Goal: Transaction & Acquisition: Download file/media

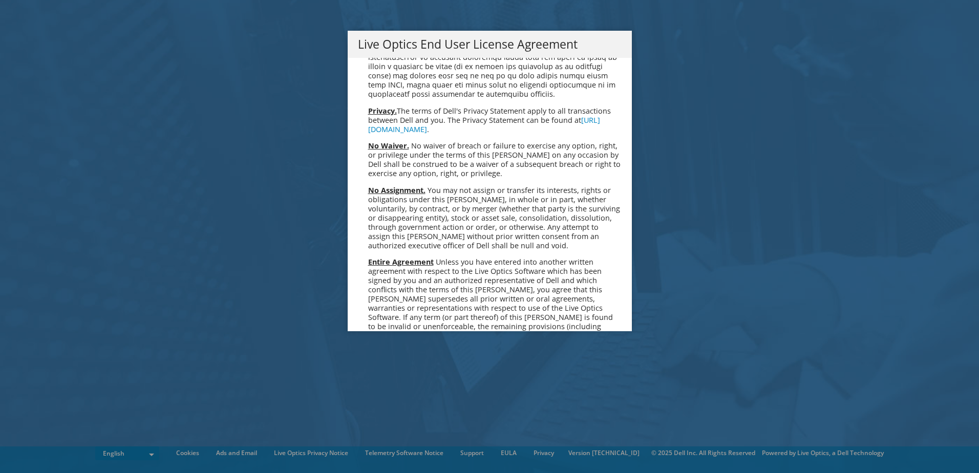
scroll to position [3872, 0]
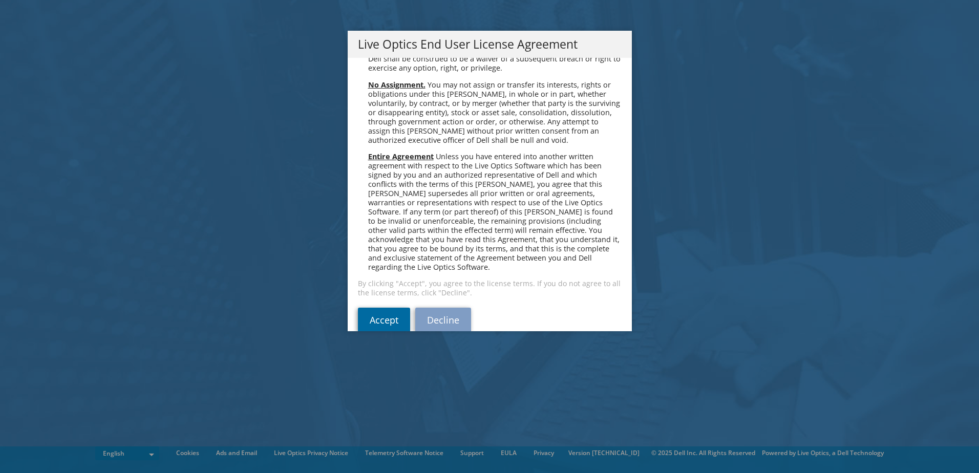
click at [386, 308] on link "Accept" at bounding box center [384, 320] width 52 height 25
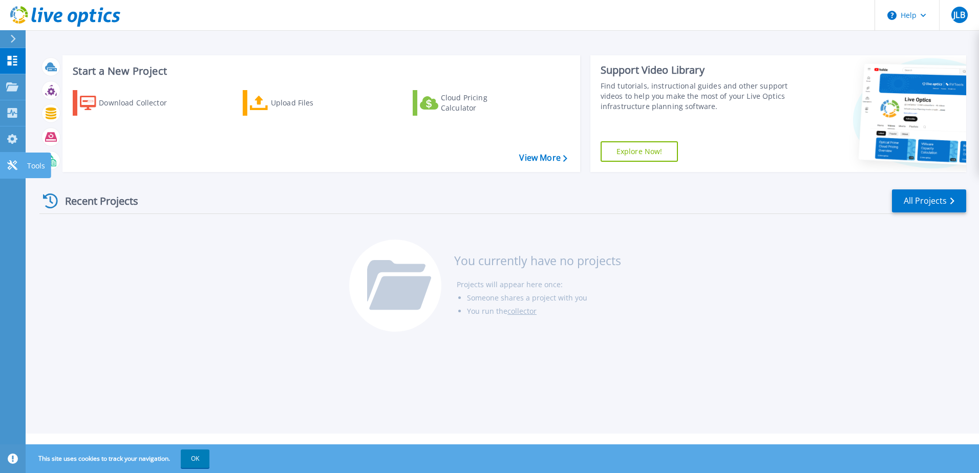
click at [18, 165] on link "Tools Tools" at bounding box center [13, 166] width 26 height 26
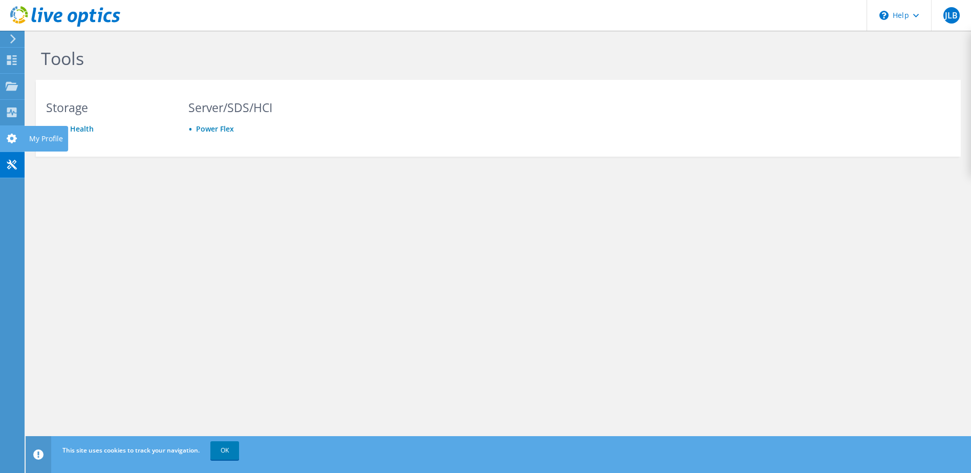
click at [13, 139] on icon at bounding box center [12, 139] width 12 height 10
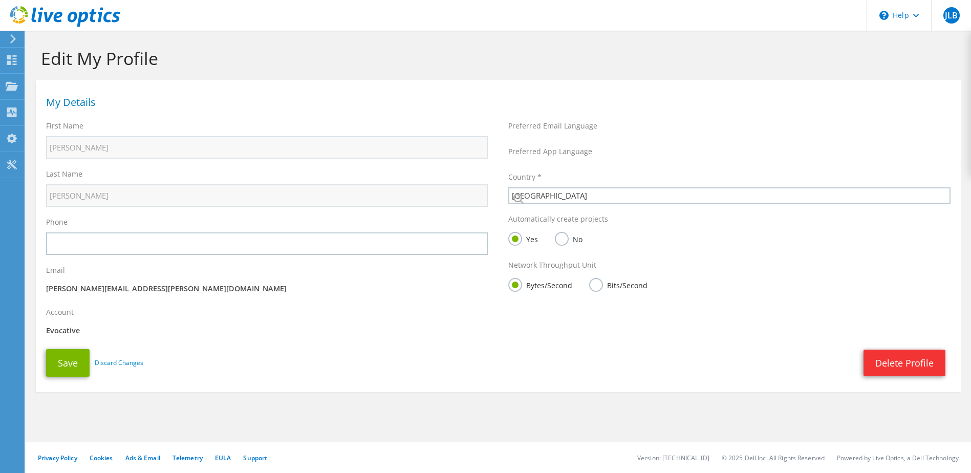
select select "224"
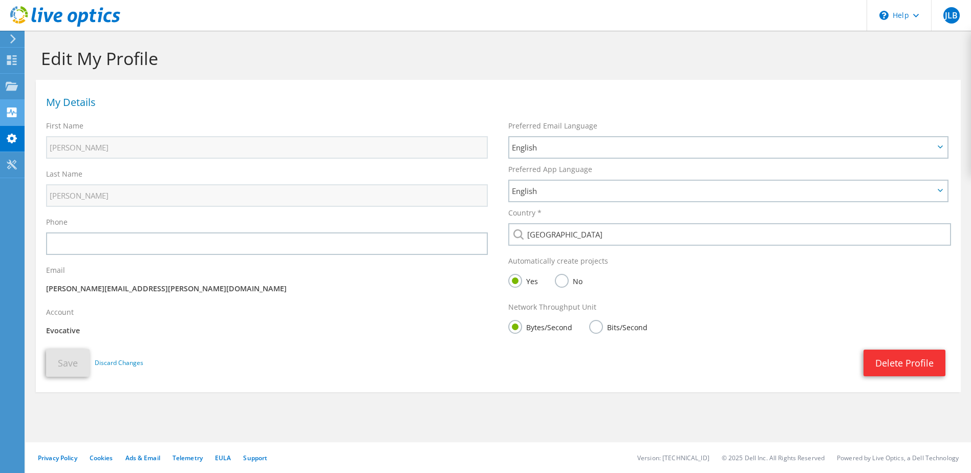
click at [12, 115] on use at bounding box center [12, 113] width 10 height 10
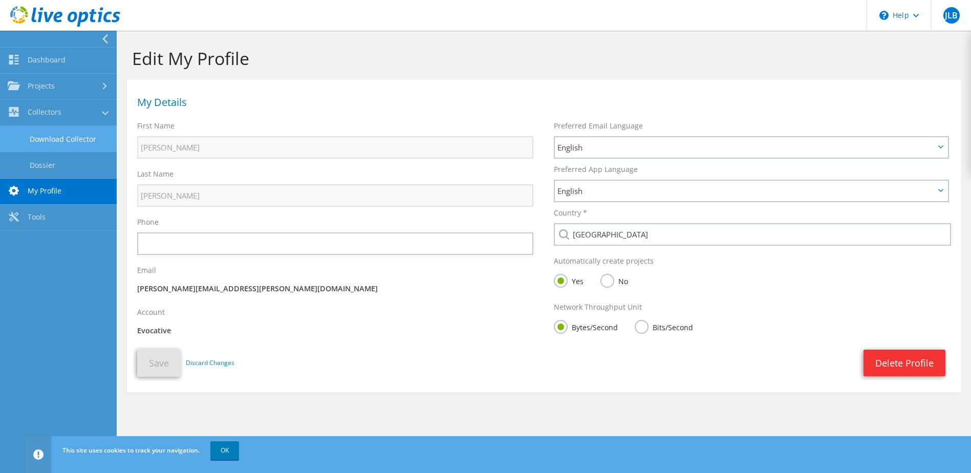
click at [65, 145] on link "Download Collector" at bounding box center [58, 139] width 117 height 26
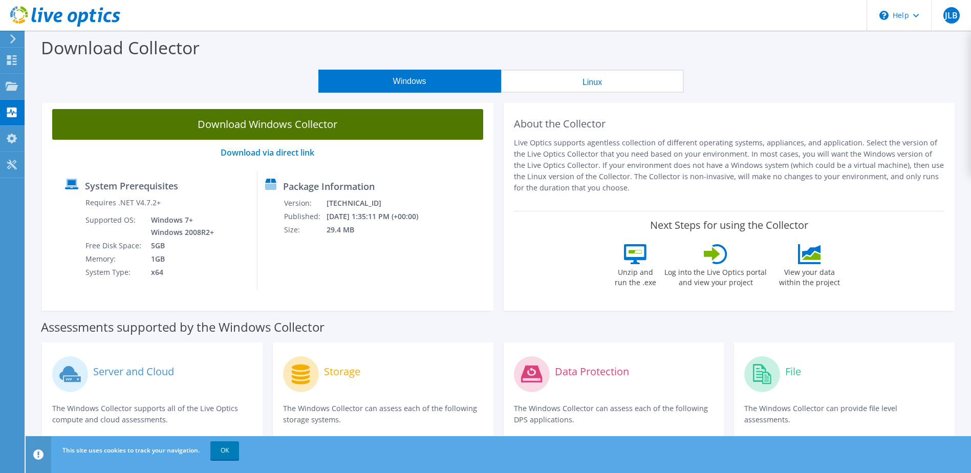
click at [325, 130] on link "Download Windows Collector" at bounding box center [267, 124] width 431 height 31
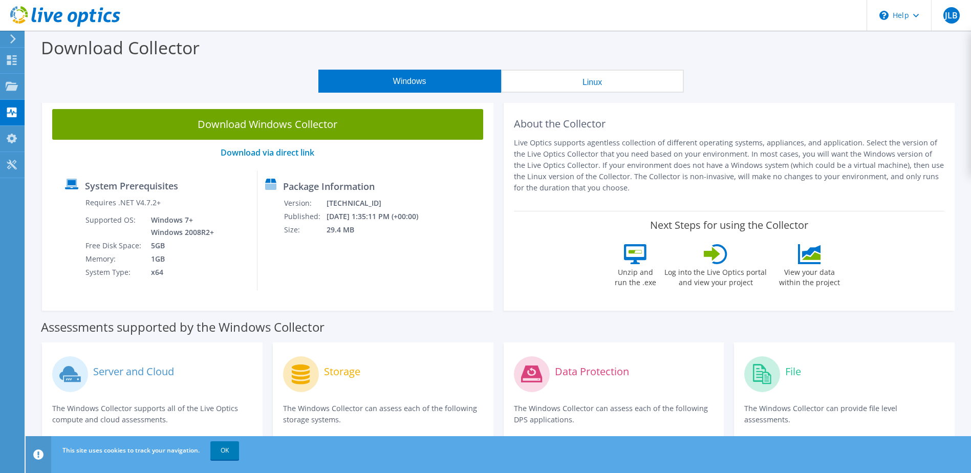
drag, startPoint x: 440, startPoint y: 314, endPoint x: 438, endPoint y: 323, distance: 8.8
click at [438, 323] on div "Assessments supported by the Windows Collector" at bounding box center [498, 325] width 915 height 26
